Goal: Answer question/provide support

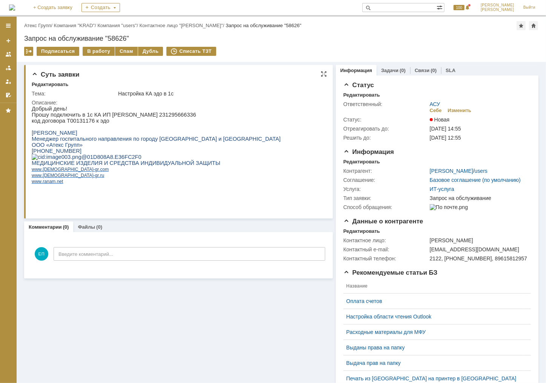
click at [213, 117] on p "Прошу подключить в 1с КА ИП [PERSON_NAME] 231295666336" at bounding box center [155, 114] width 249 height 6
copy p "231295666336"
click at [66, 119] on p "код договора Т00131176 к эдо" at bounding box center [155, 120] width 249 height 6
drag, startPoint x: 66, startPoint y: 119, endPoint x: 80, endPoint y: 123, distance: 14.1
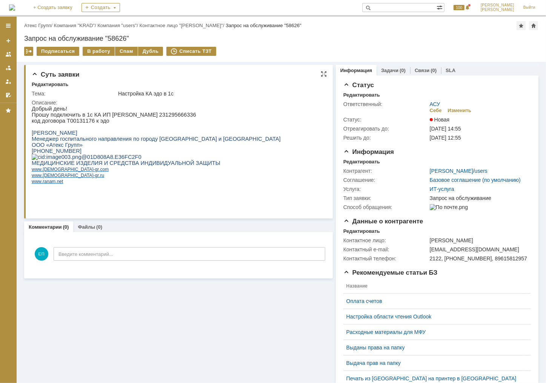
click at [80, 123] on p "код договора Т00131176 к эдо" at bounding box center [155, 120] width 249 height 6
copy p "Т00131176"
click at [97, 52] on div "В работу" at bounding box center [99, 51] width 32 height 9
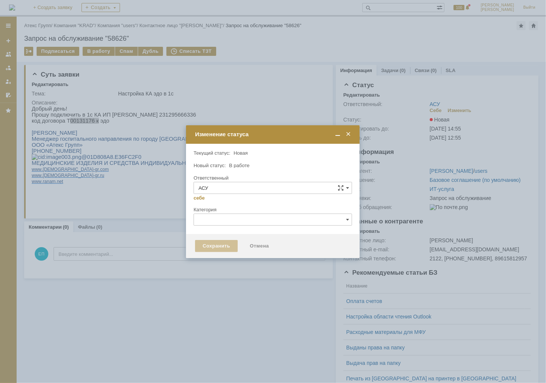
type input "[PERSON_NAME]"
click at [222, 248] on div "Сохранить" at bounding box center [216, 246] width 43 height 12
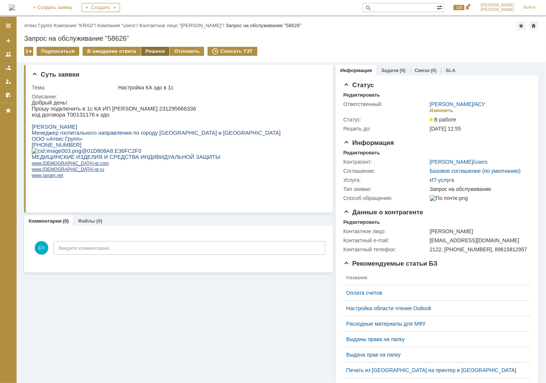
click at [150, 51] on div "Решено" at bounding box center [155, 51] width 29 height 9
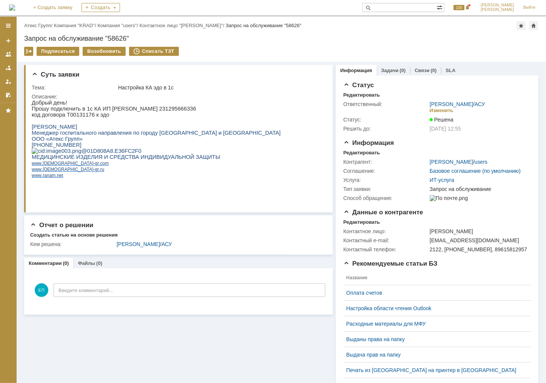
drag, startPoint x: 41, startPoint y: 25, endPoint x: 55, endPoint y: 37, distance: 19.0
click at [41, 25] on link "Атекс Групп" at bounding box center [37, 26] width 27 height 6
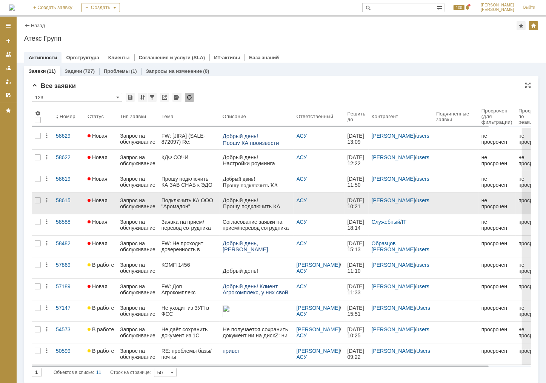
click at [197, 206] on div "Подключить КА ООО "Аромадон" (ИНН5027203511) к ЭДО" at bounding box center [189, 203] width 55 height 12
